Goal: Task Accomplishment & Management: Complete application form

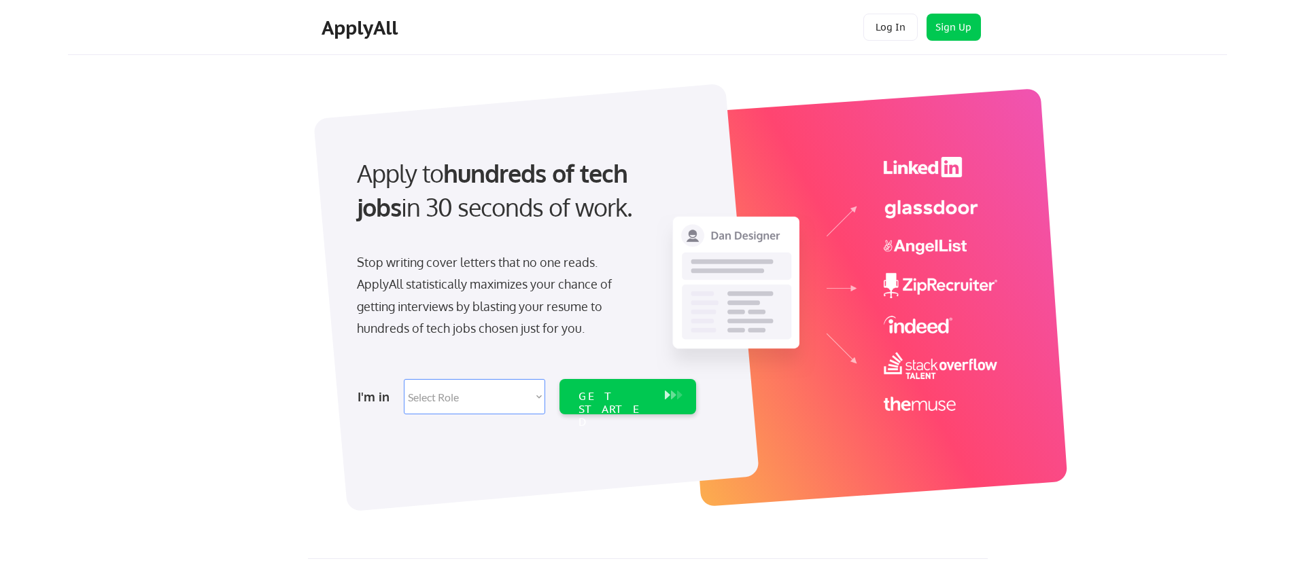
click at [540, 403] on select "Select Role Software Engineering Product Management Customer Success Sales UI/U…" at bounding box center [474, 396] width 141 height 35
select select ""sales0""
click at [612, 400] on div "GET STARTED" at bounding box center [614, 409] width 73 height 39
